Goal: Communication & Community: Connect with others

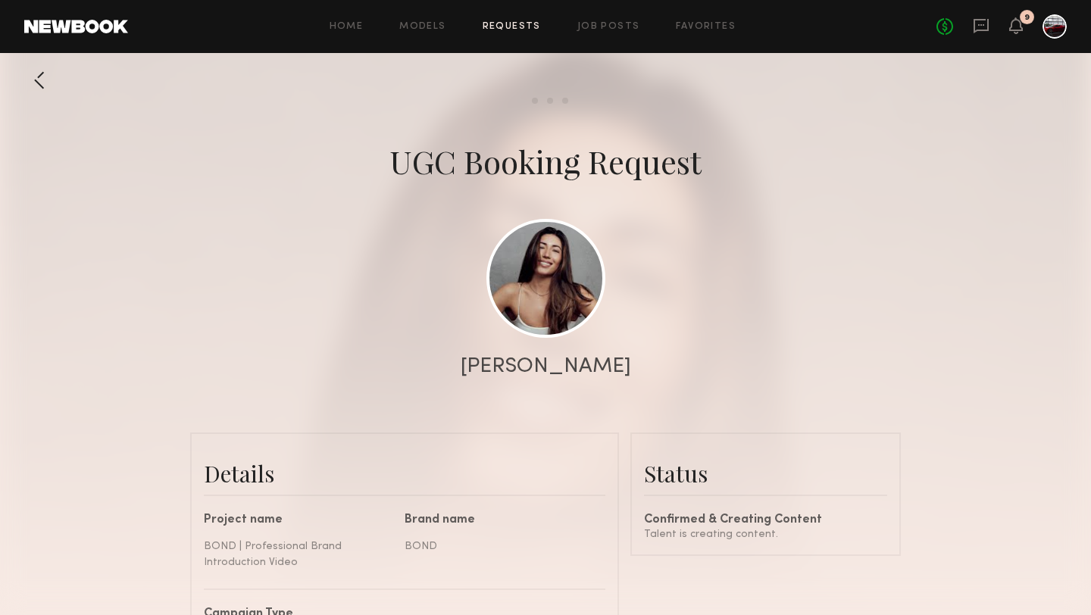
scroll to position [1525, 0]
click at [1015, 23] on icon at bounding box center [1016, 25] width 12 height 11
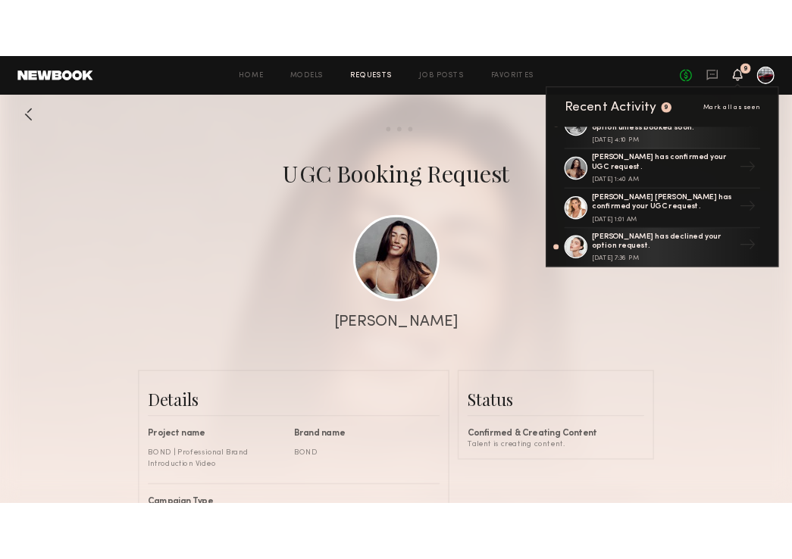
scroll to position [174, 0]
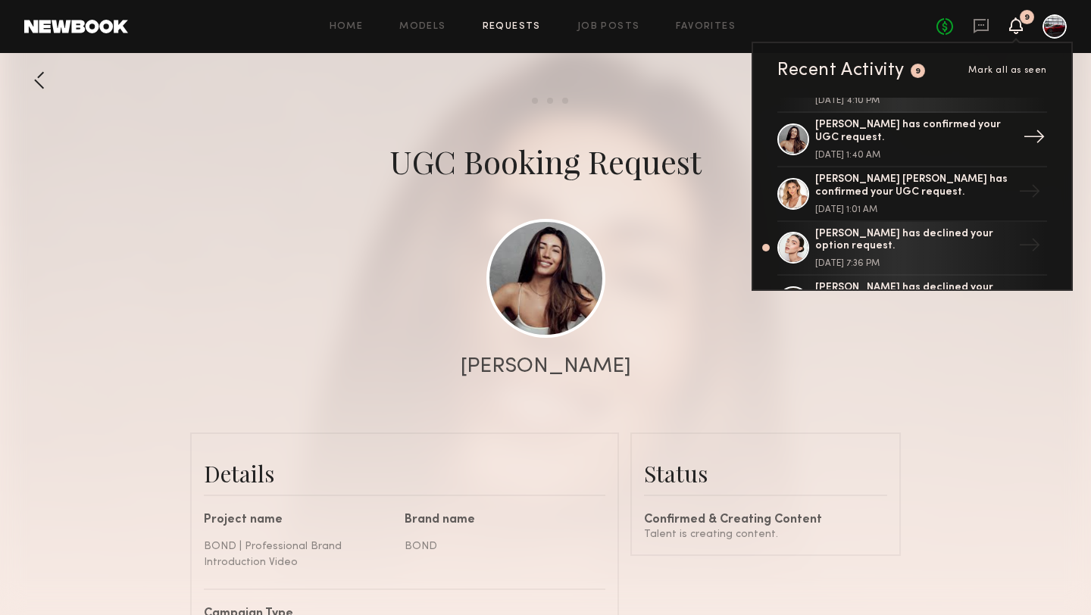
click at [898, 130] on div "Elke K. has confirmed your UGC request. August 07, 2025 @ 1:40 AM" at bounding box center [913, 139] width 197 height 41
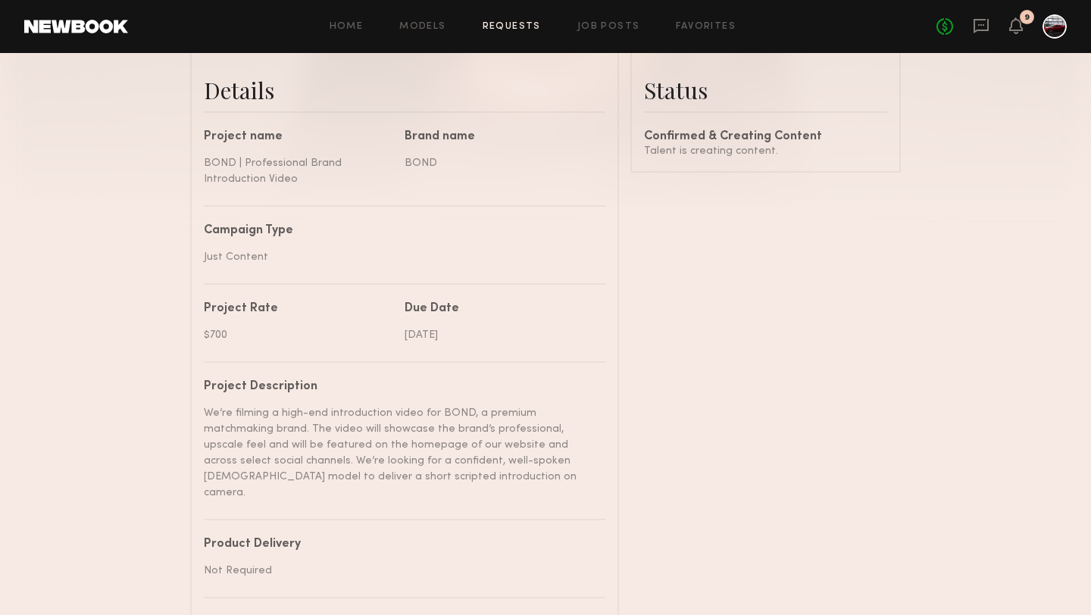
scroll to position [389, 0]
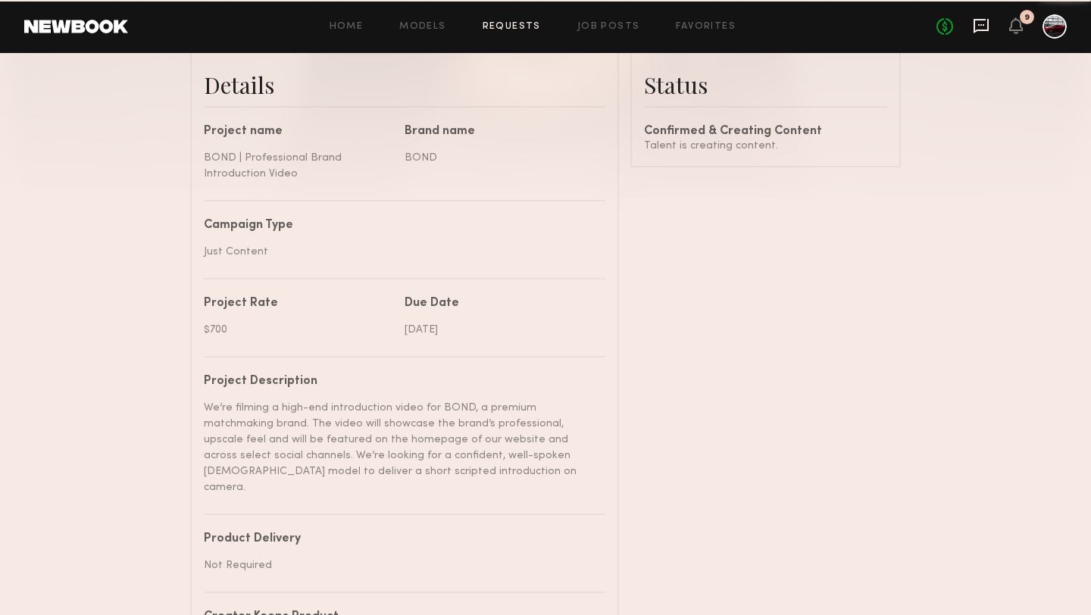
click at [979, 23] on icon at bounding box center [981, 25] width 17 height 17
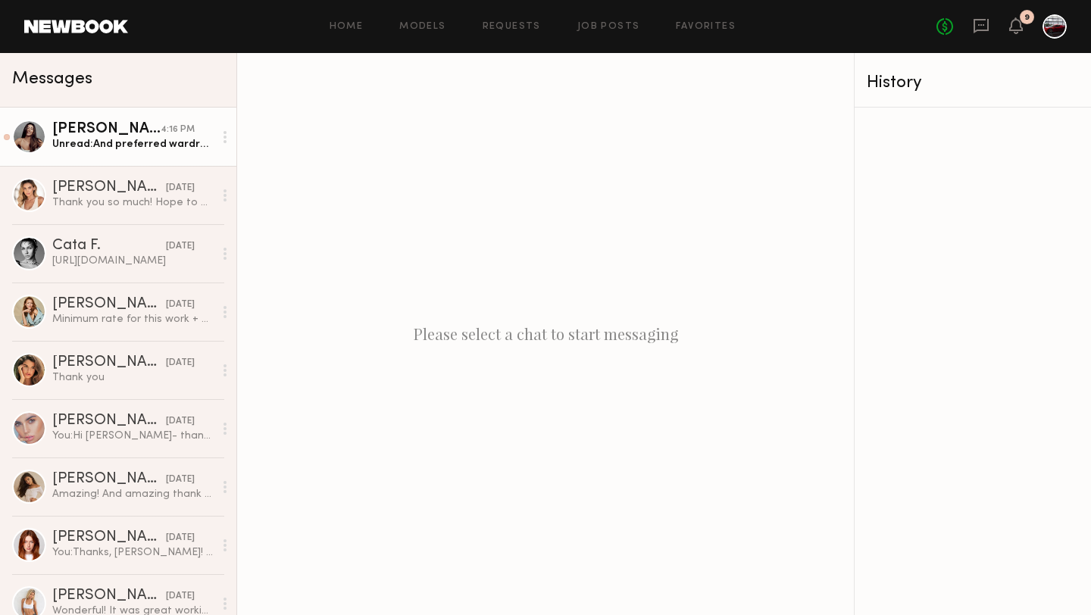
click at [157, 135] on div "[PERSON_NAME]" at bounding box center [106, 129] width 108 height 15
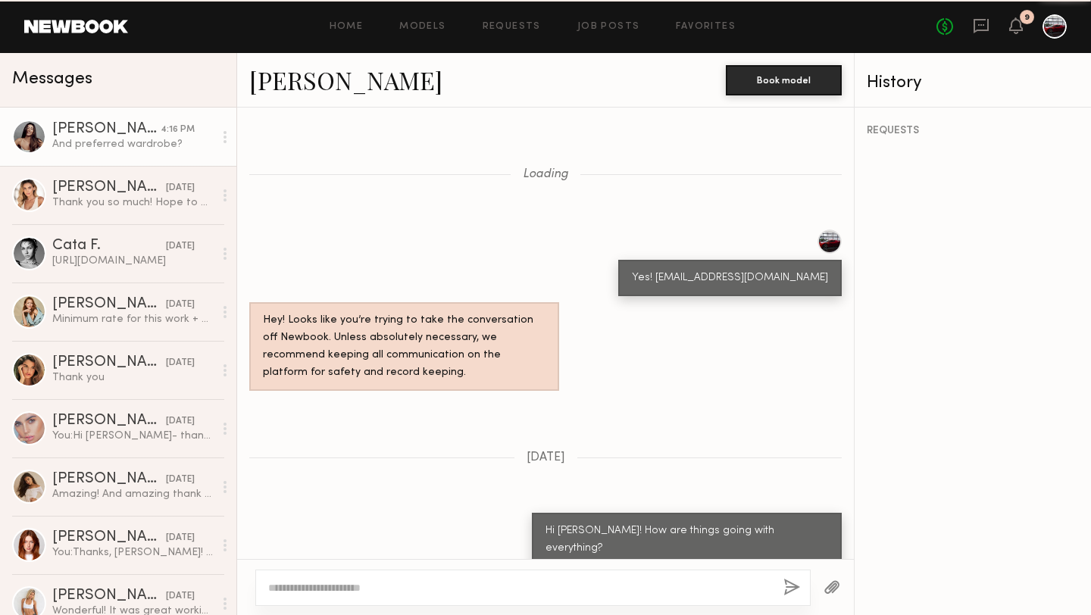
scroll to position [791, 0]
